Goal: Transaction & Acquisition: Purchase product/service

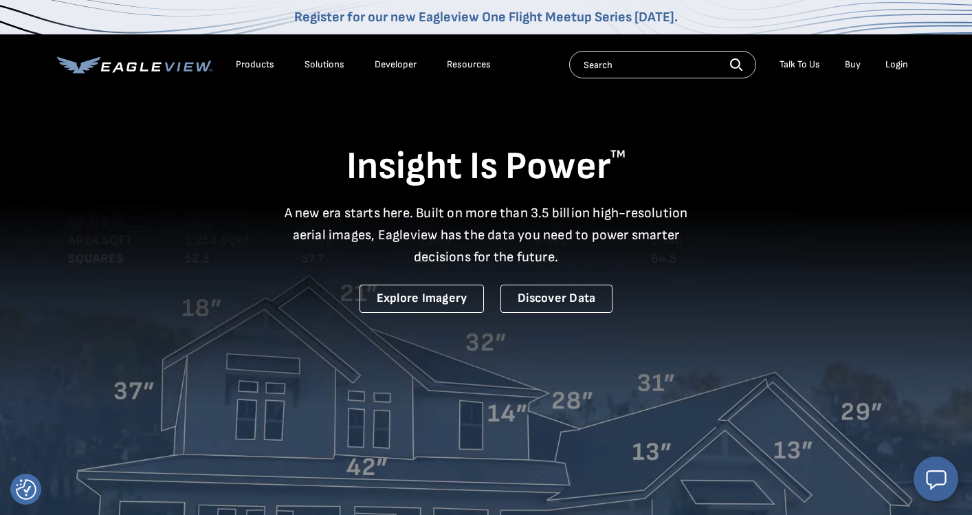
click at [896, 65] on div "Login" at bounding box center [896, 64] width 23 height 12
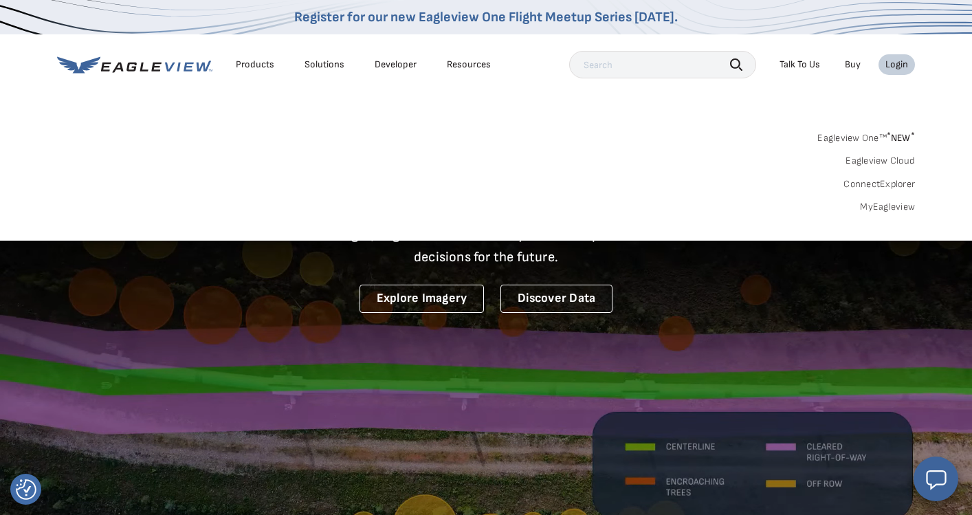
click at [891, 206] on link "MyEagleview" at bounding box center [887, 207] width 55 height 12
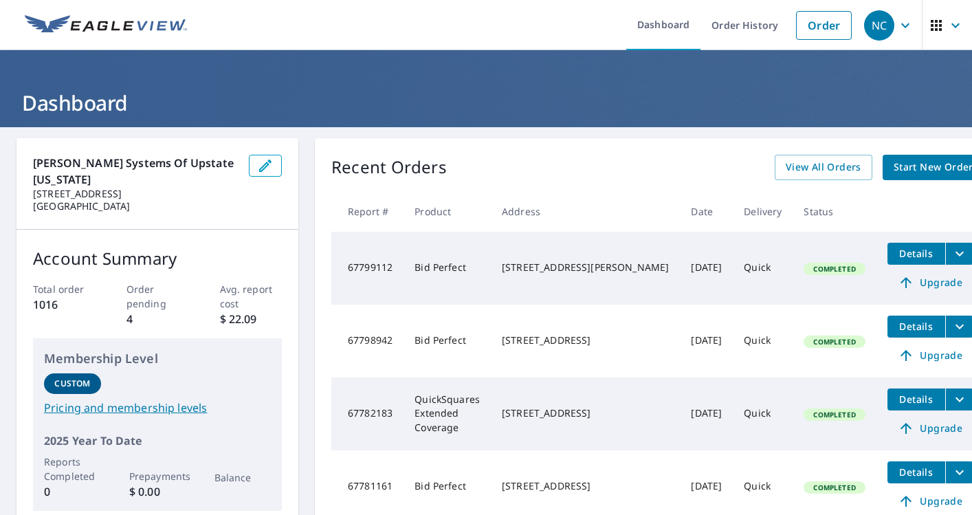
click at [894, 164] on span "Start New Order" at bounding box center [934, 167] width 80 height 17
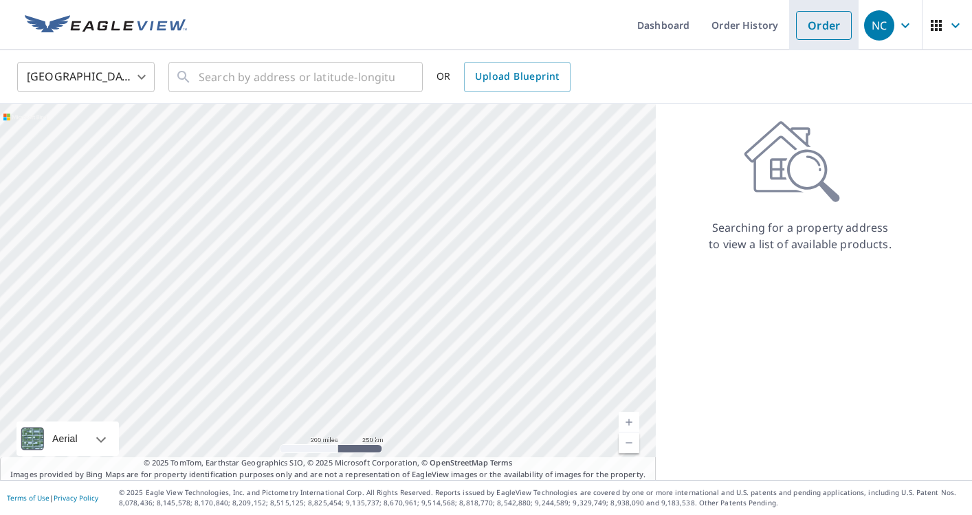
click at [828, 22] on link "Order" at bounding box center [824, 25] width 56 height 29
click at [819, 37] on link "Order" at bounding box center [824, 25] width 56 height 29
click at [240, 76] on input "text" at bounding box center [297, 77] width 196 height 38
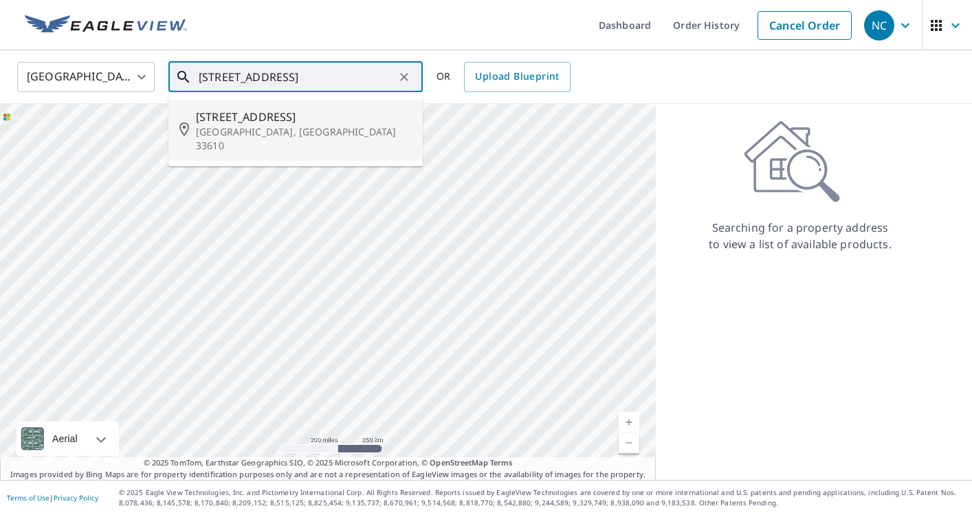
click at [254, 114] on span "6503 N 33rd St" at bounding box center [304, 117] width 216 height 16
type input "6503 N 33rd St Tampa, FL 33610"
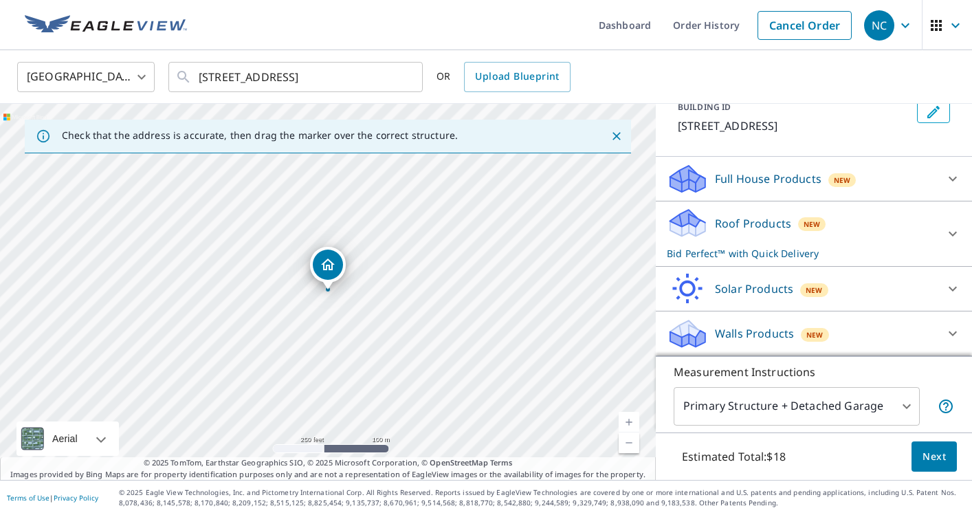
click at [930, 462] on span "Next" at bounding box center [933, 456] width 23 height 17
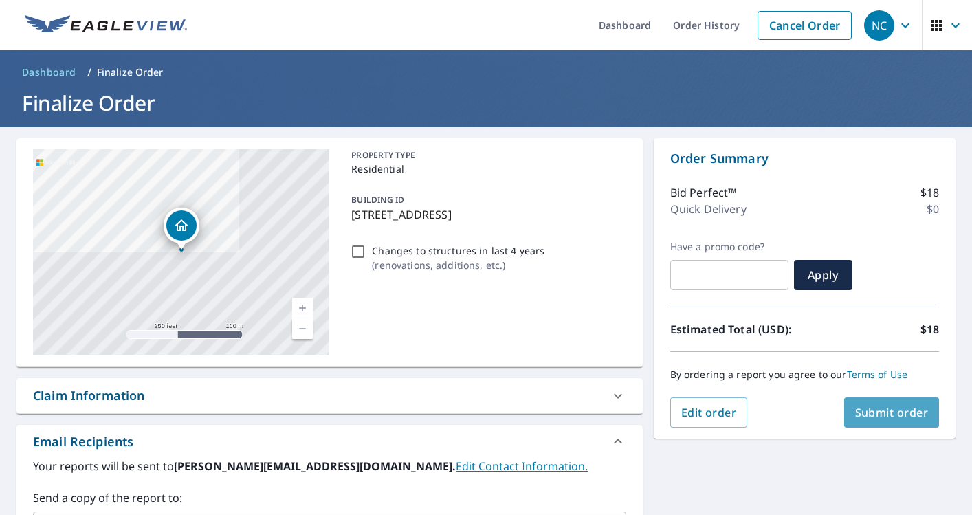
click at [891, 416] on span "Submit order" at bounding box center [892, 412] width 74 height 15
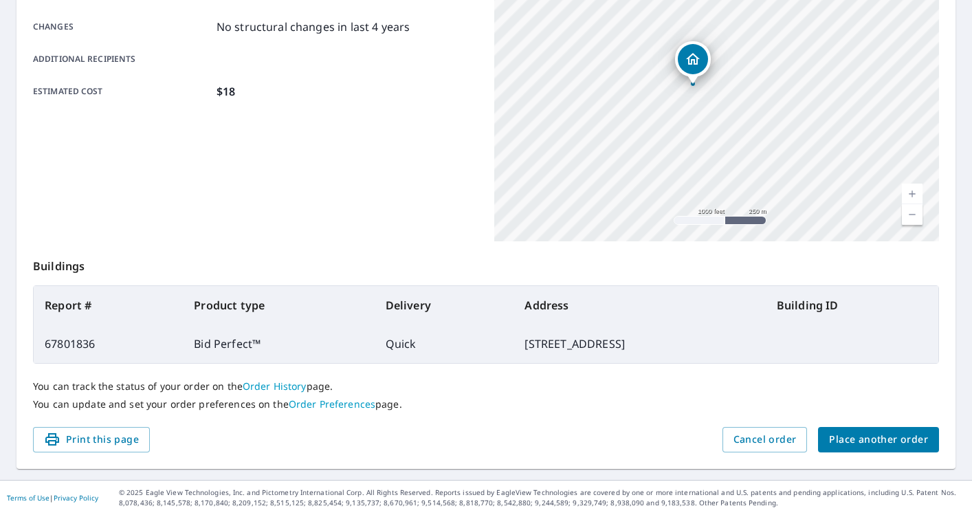
scroll to position [293, 0]
